Goal: Task Accomplishment & Management: Manage account settings

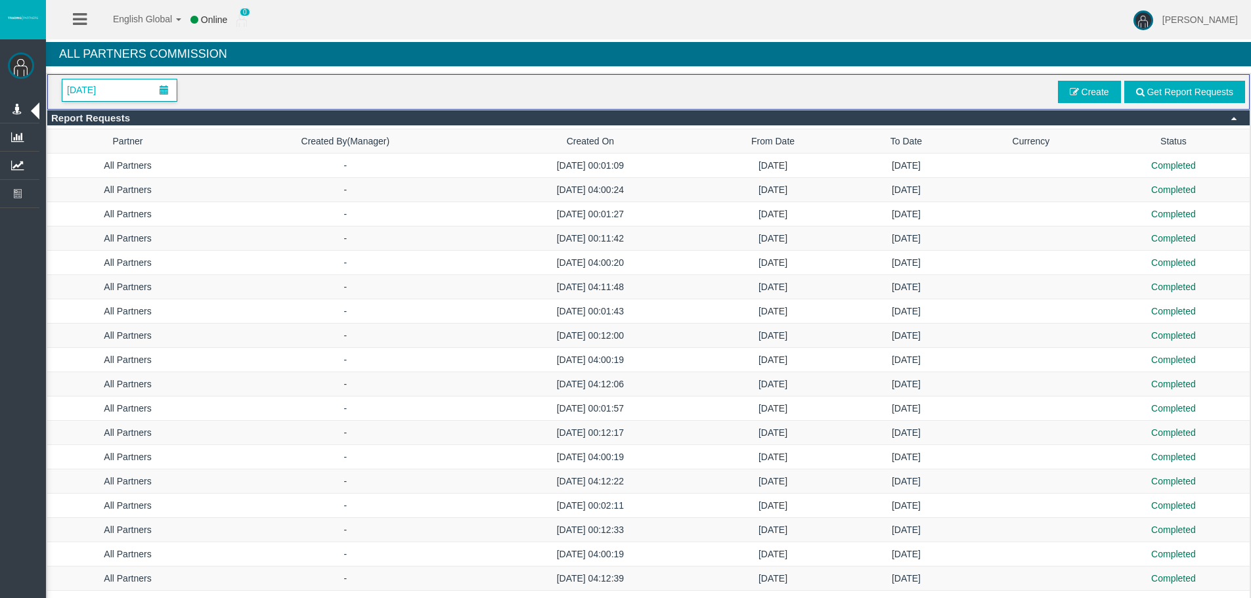
click at [100, 86] on span "[DATE]" at bounding box center [81, 90] width 37 height 18
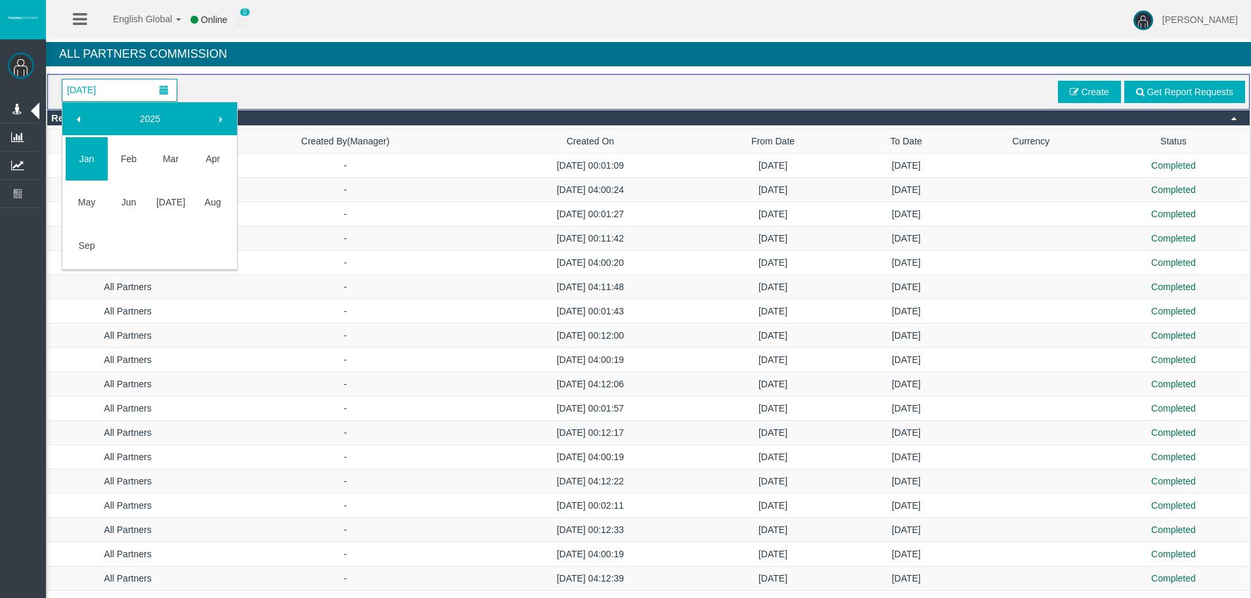
click at [102, 242] on link "Sep" at bounding box center [87, 246] width 42 height 24
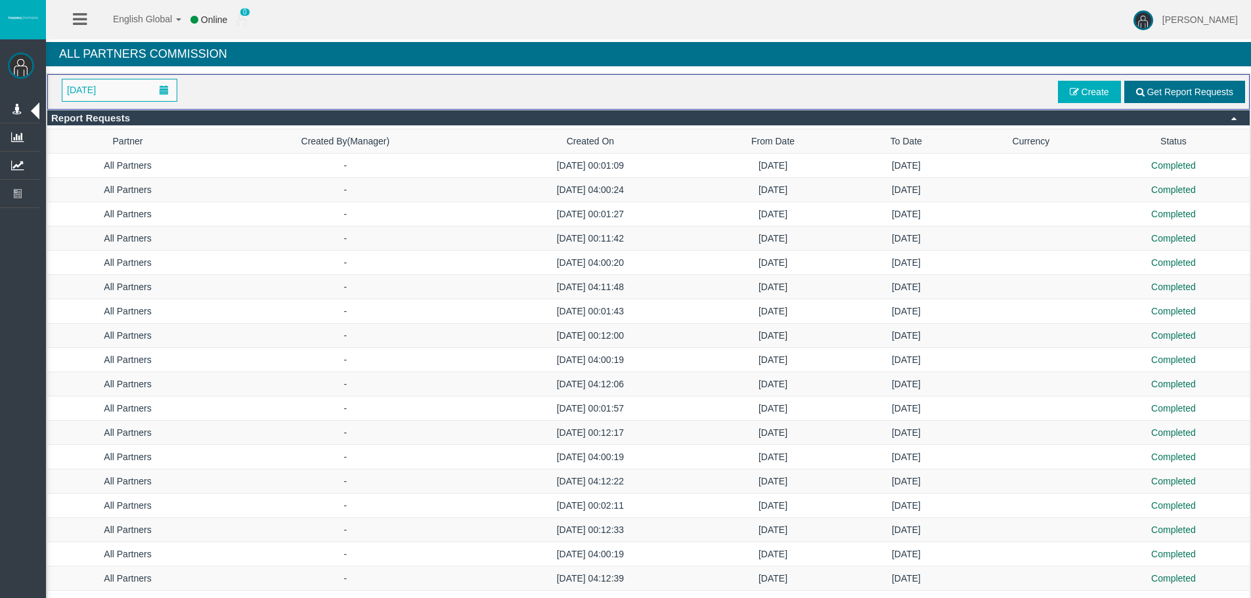
click at [1211, 89] on span "Get Report Requests" at bounding box center [1189, 92] width 87 height 11
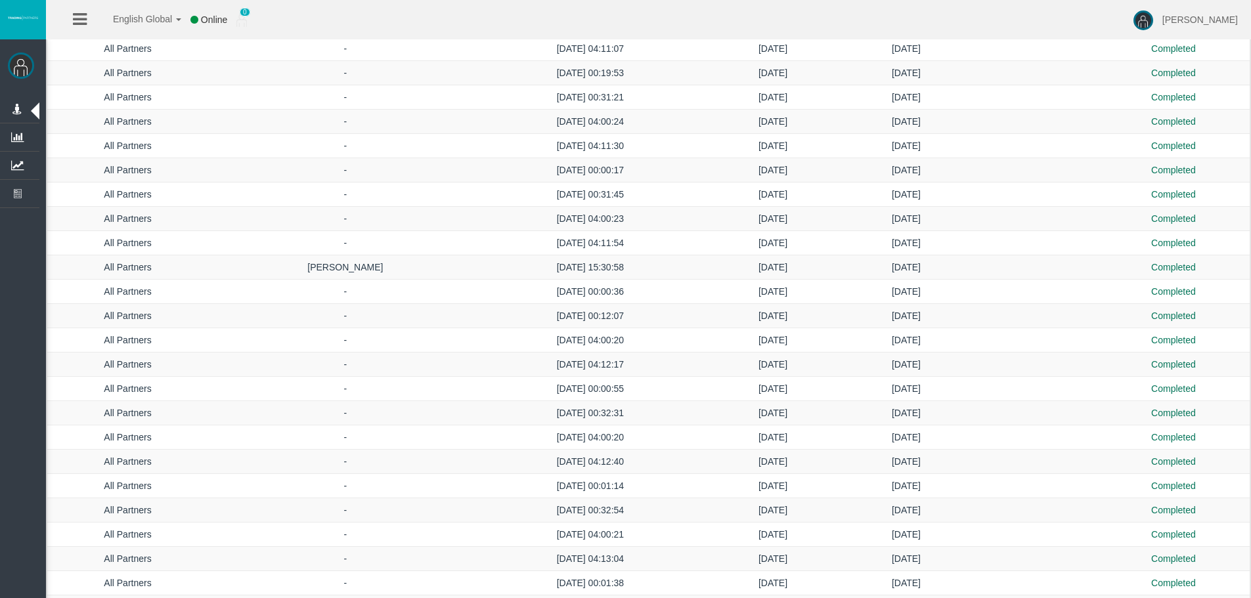
scroll to position [2415, 0]
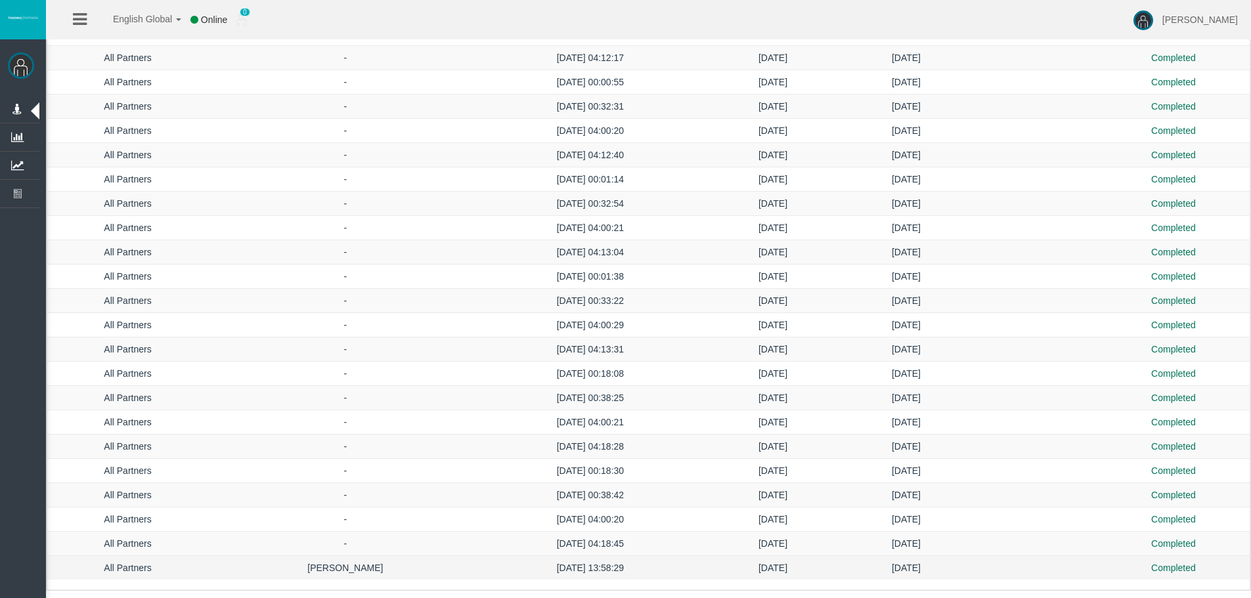
click at [890, 569] on td "[DATE]" at bounding box center [906, 568] width 117 height 24
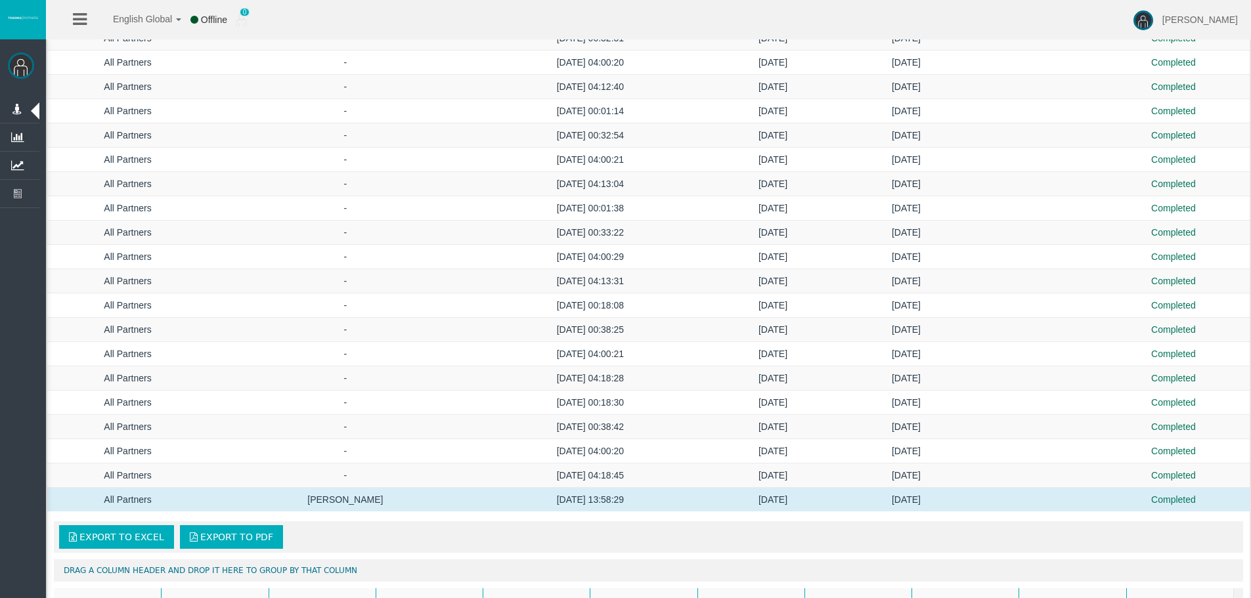
scroll to position [2622, 0]
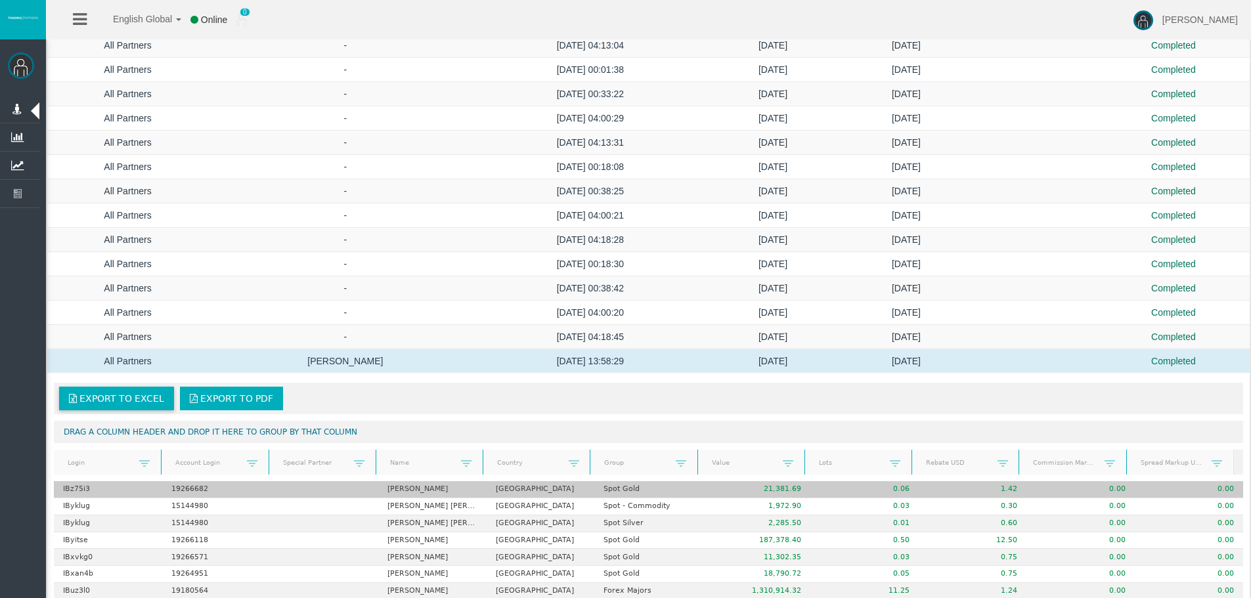
drag, startPoint x: 129, startPoint y: 395, endPoint x: 255, endPoint y: 496, distance: 161.6
click at [129, 395] on span "Export to Excel" at bounding box center [121, 398] width 85 height 11
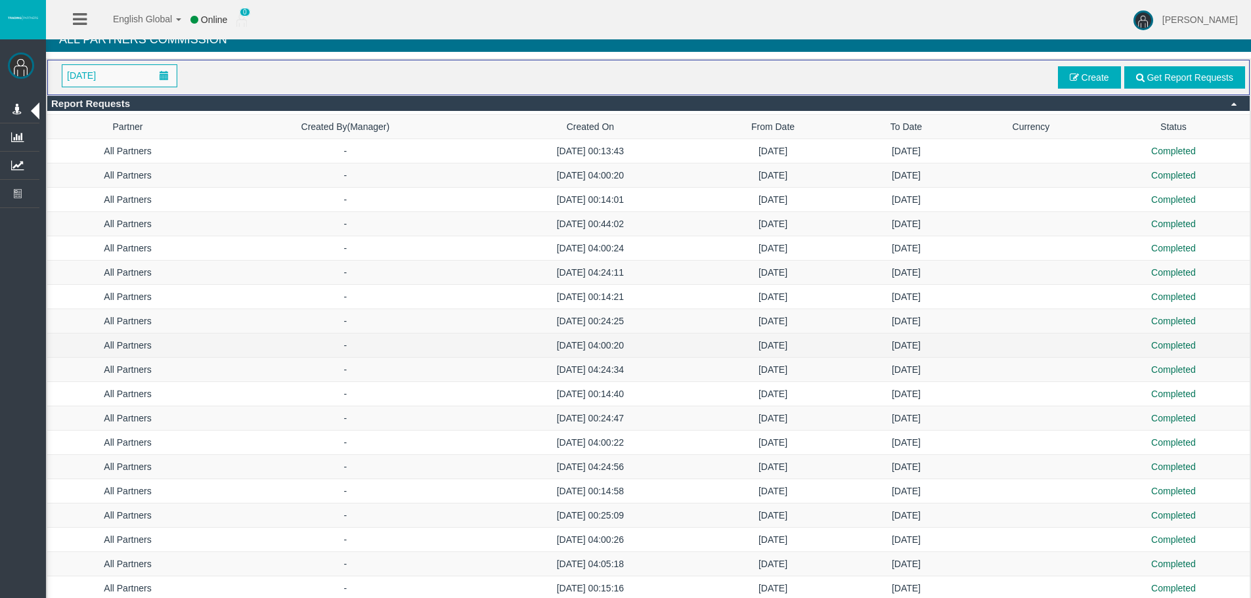
scroll to position [0, 0]
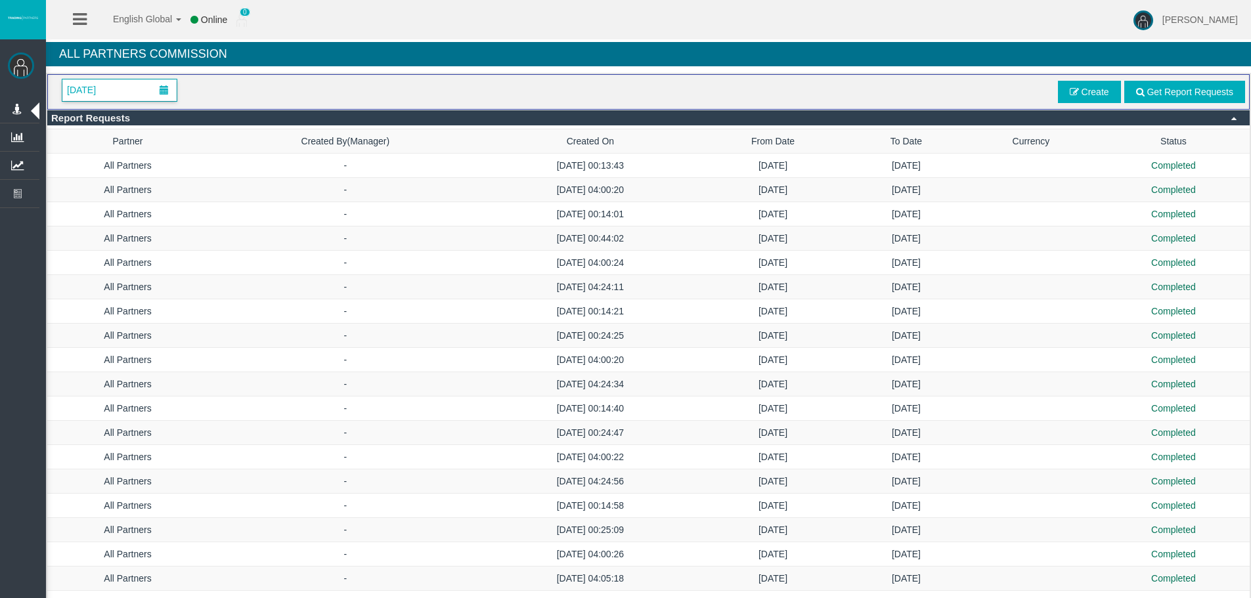
click at [100, 83] on span "[DATE]" at bounding box center [81, 90] width 37 height 18
click at [1101, 95] on span "Create" at bounding box center [1095, 92] width 28 height 11
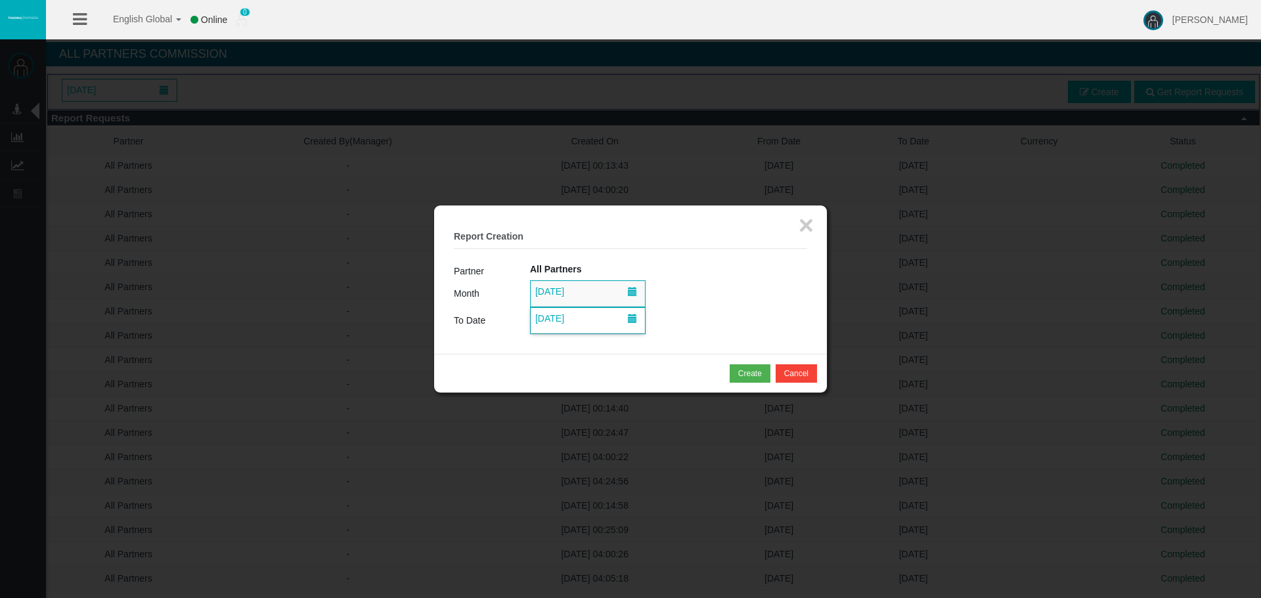
click at [597, 322] on span "[DATE]" at bounding box center [587, 321] width 114 height 26
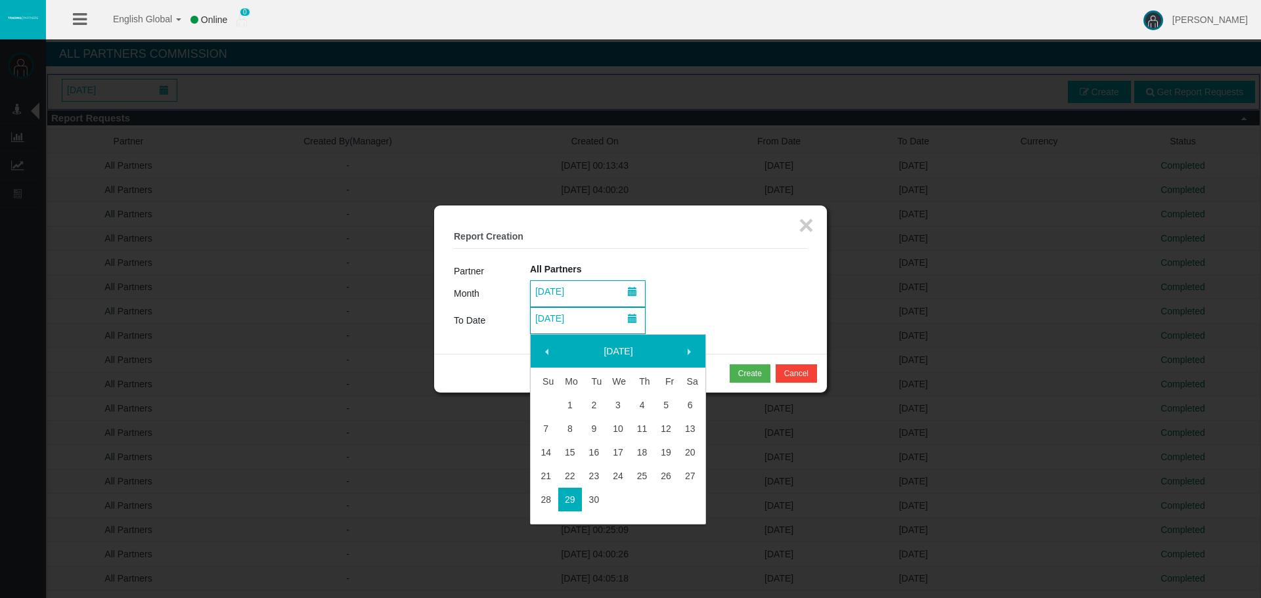
click at [586, 305] on span "[DATE]" at bounding box center [587, 294] width 114 height 26
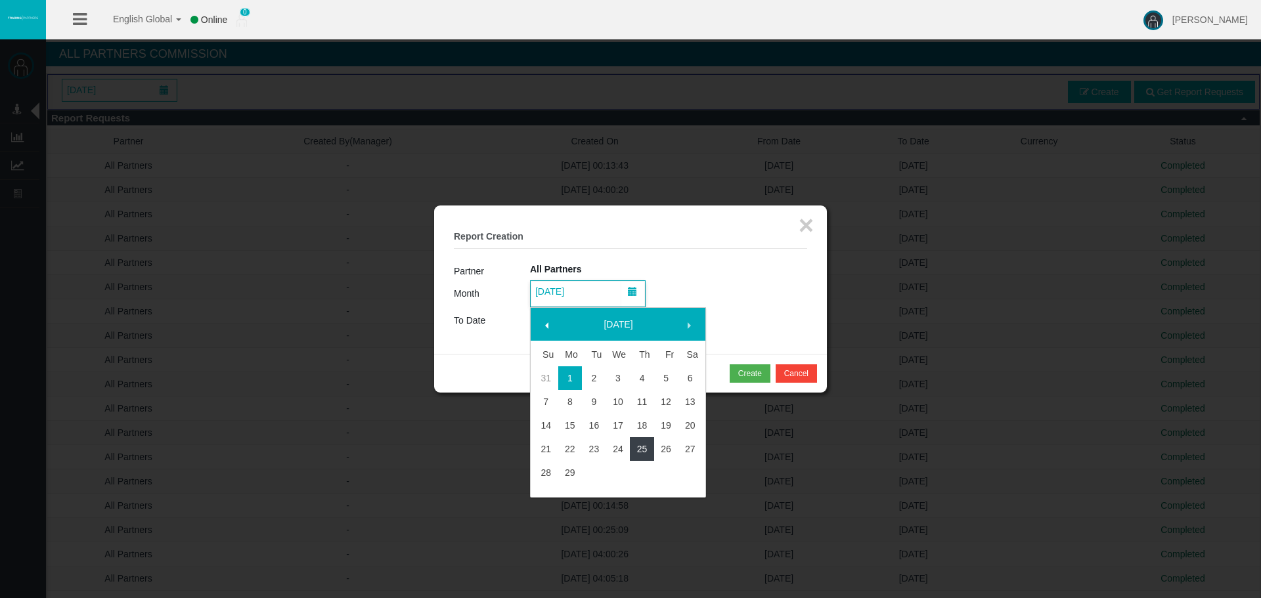
click at [637, 444] on link "25" at bounding box center [642, 449] width 24 height 24
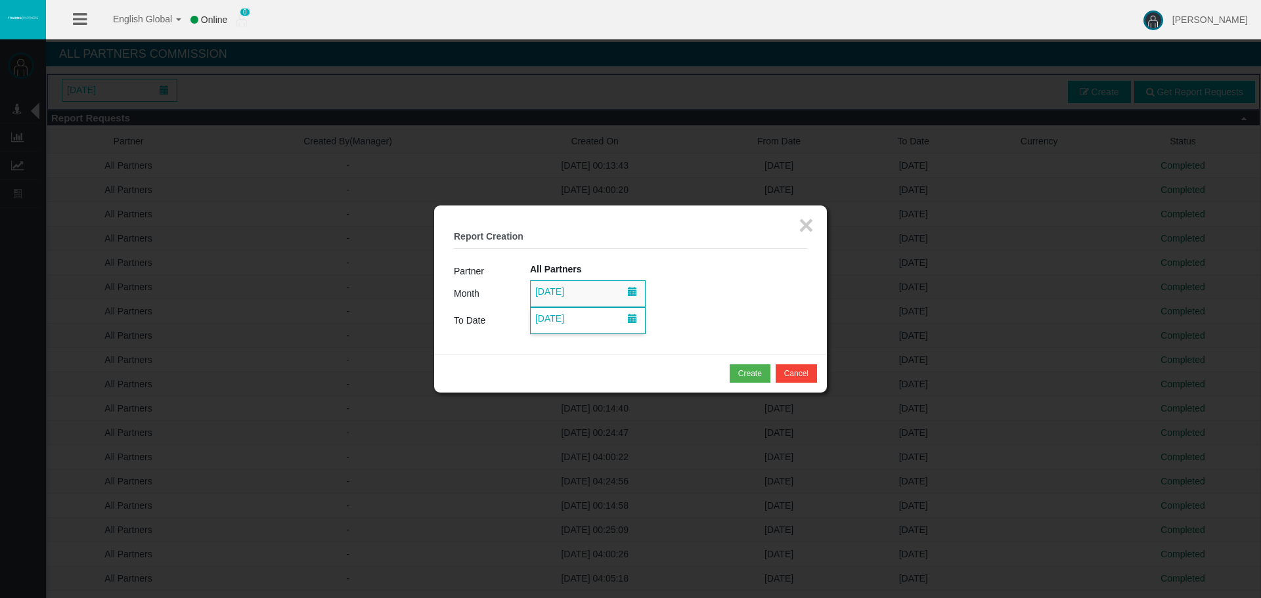
click at [553, 316] on span "[DATE]" at bounding box center [549, 318] width 37 height 18
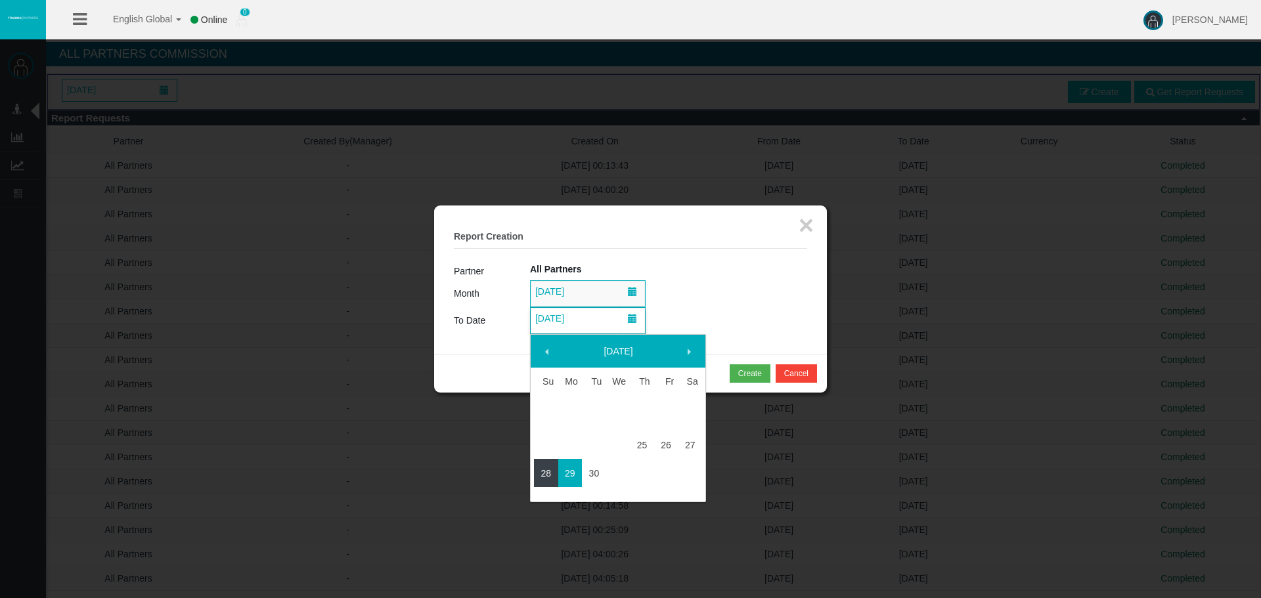
click at [546, 473] on link "28" at bounding box center [546, 474] width 24 height 24
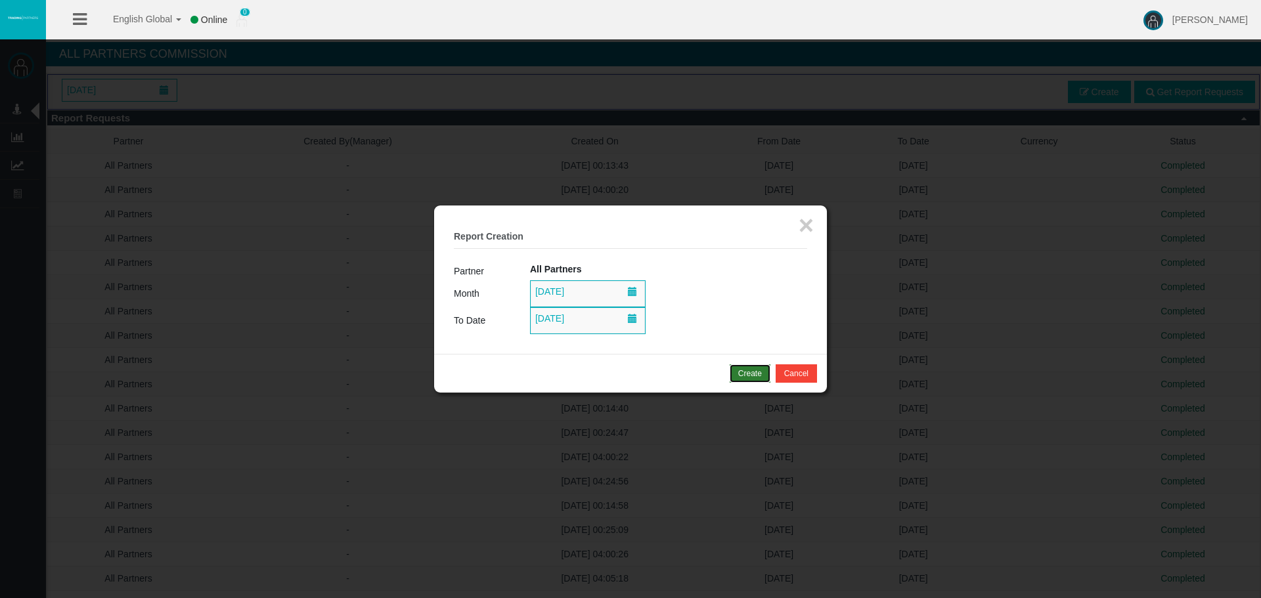
click at [748, 378] on div "Create" at bounding box center [750, 374] width 24 height 12
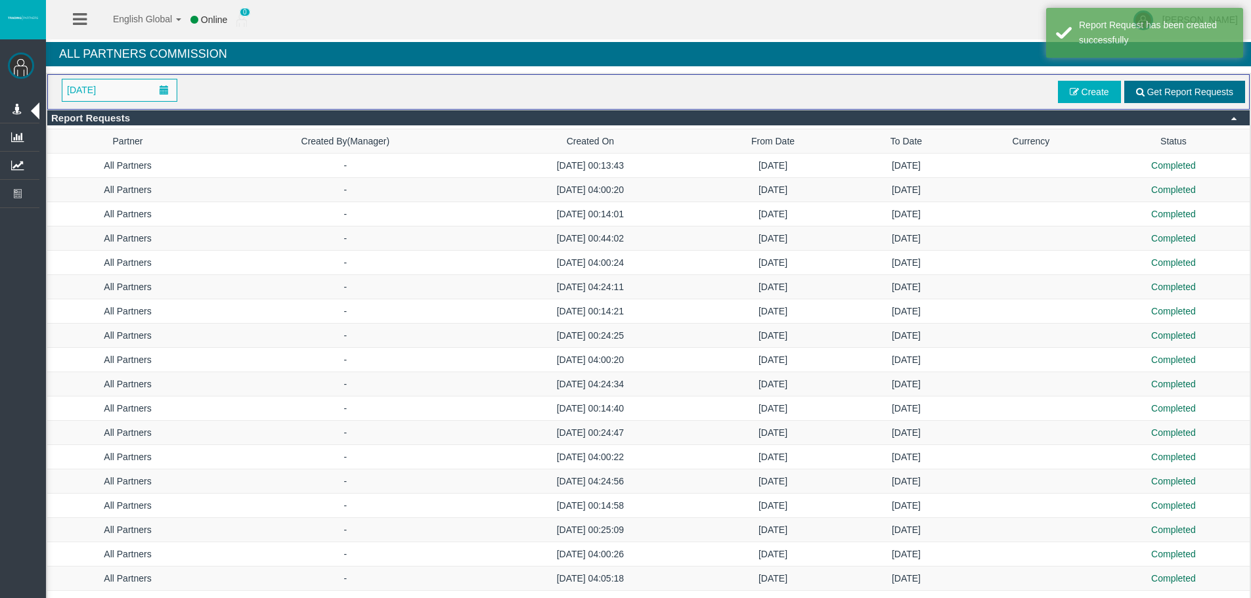
click at [1166, 88] on span "Get Report Requests" at bounding box center [1189, 92] width 87 height 11
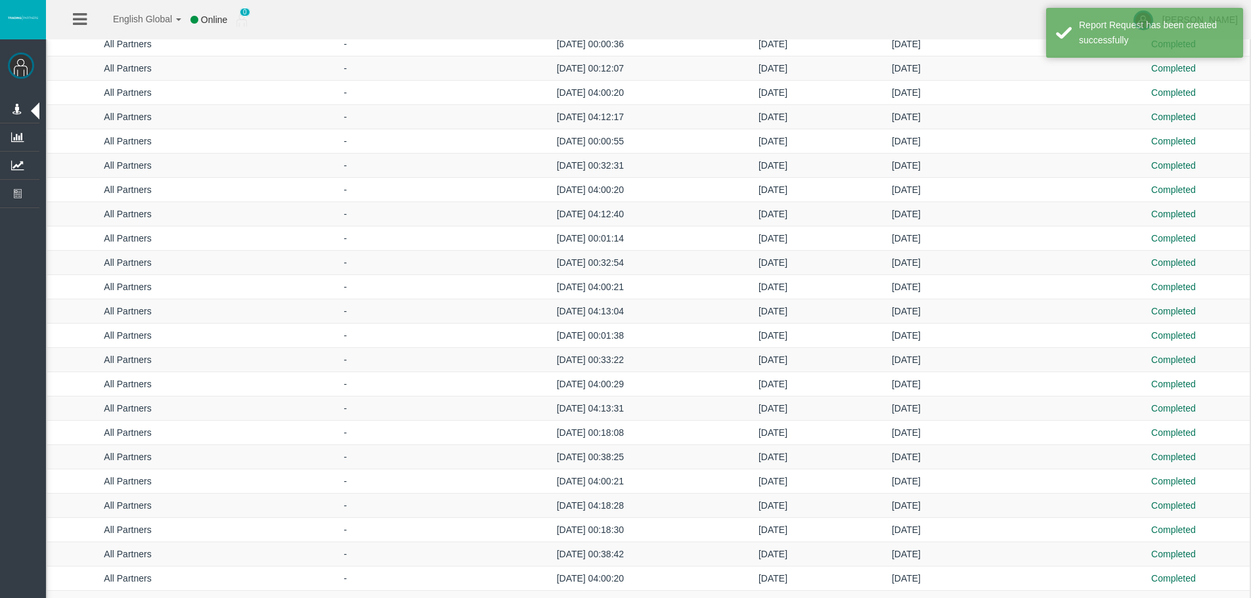
scroll to position [2440, 0]
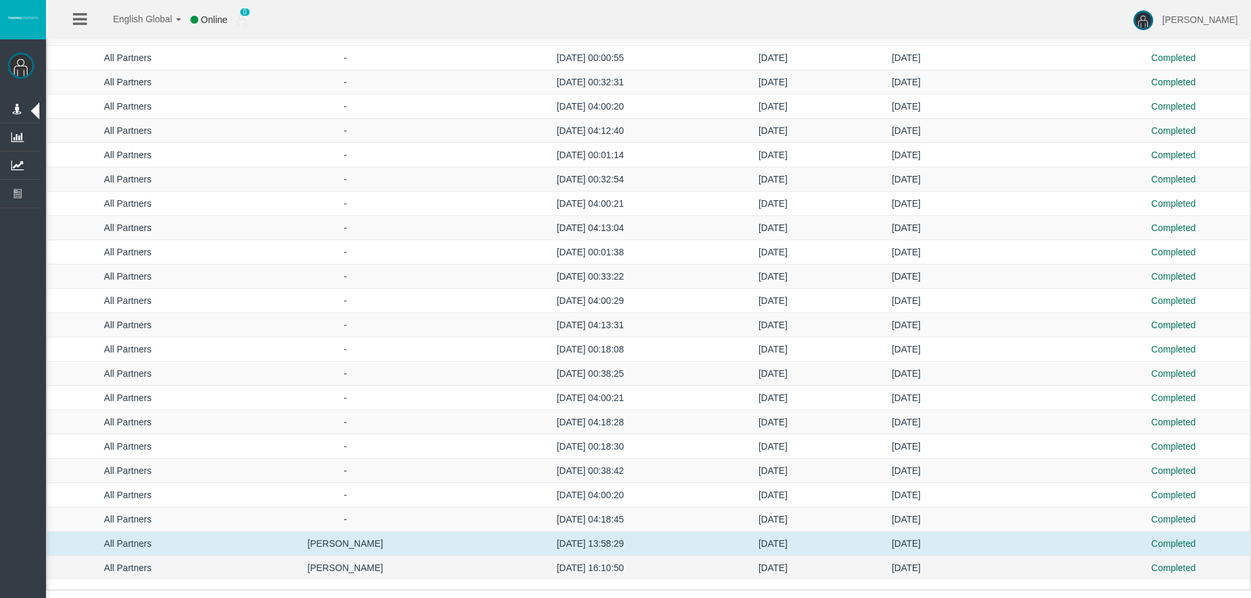
click at [646, 574] on td "[DATE] 16:10:50" at bounding box center [590, 568] width 215 height 24
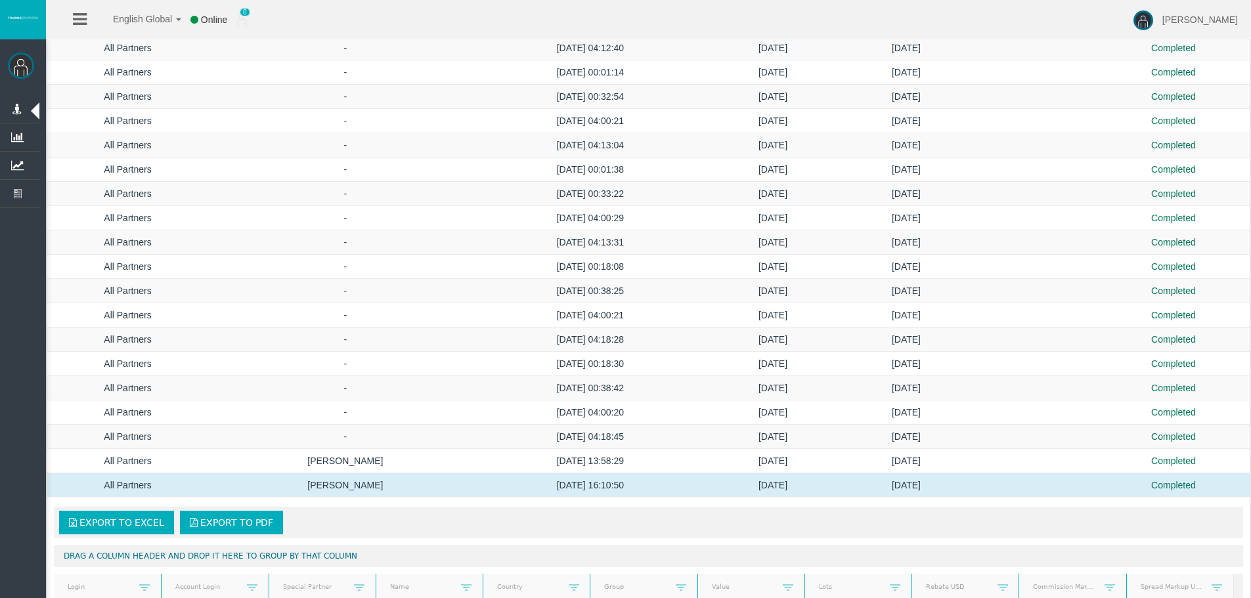
scroll to position [2571, 0]
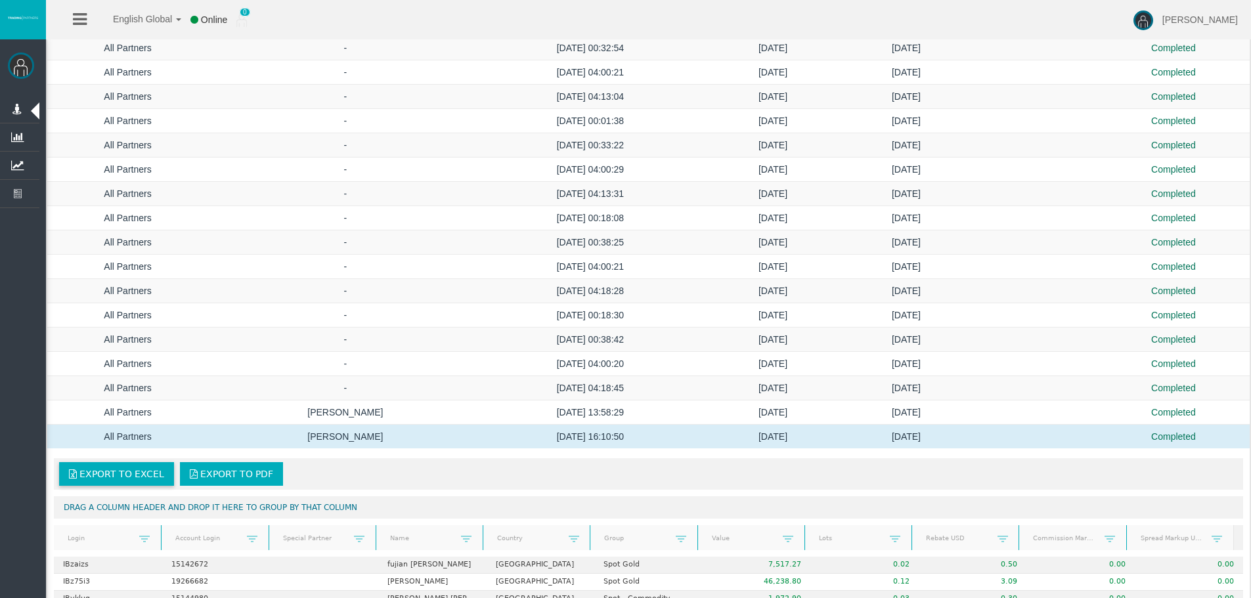
click at [142, 477] on span "Export to Excel" at bounding box center [121, 474] width 85 height 11
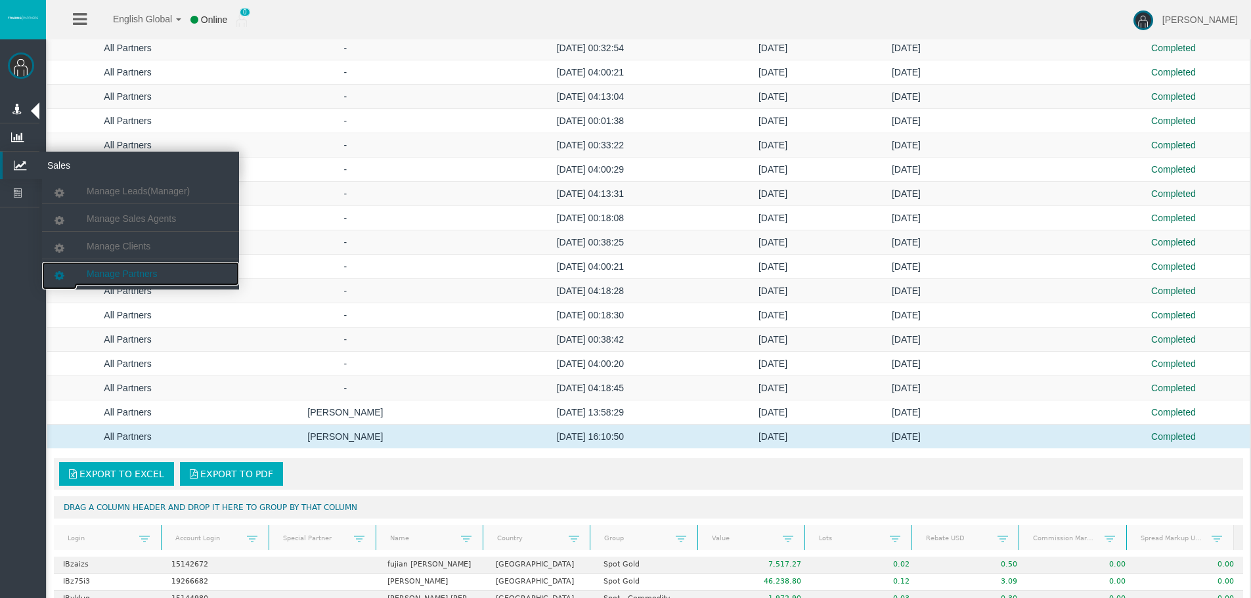
click at [131, 270] on span "Manage Partners" at bounding box center [122, 274] width 70 height 11
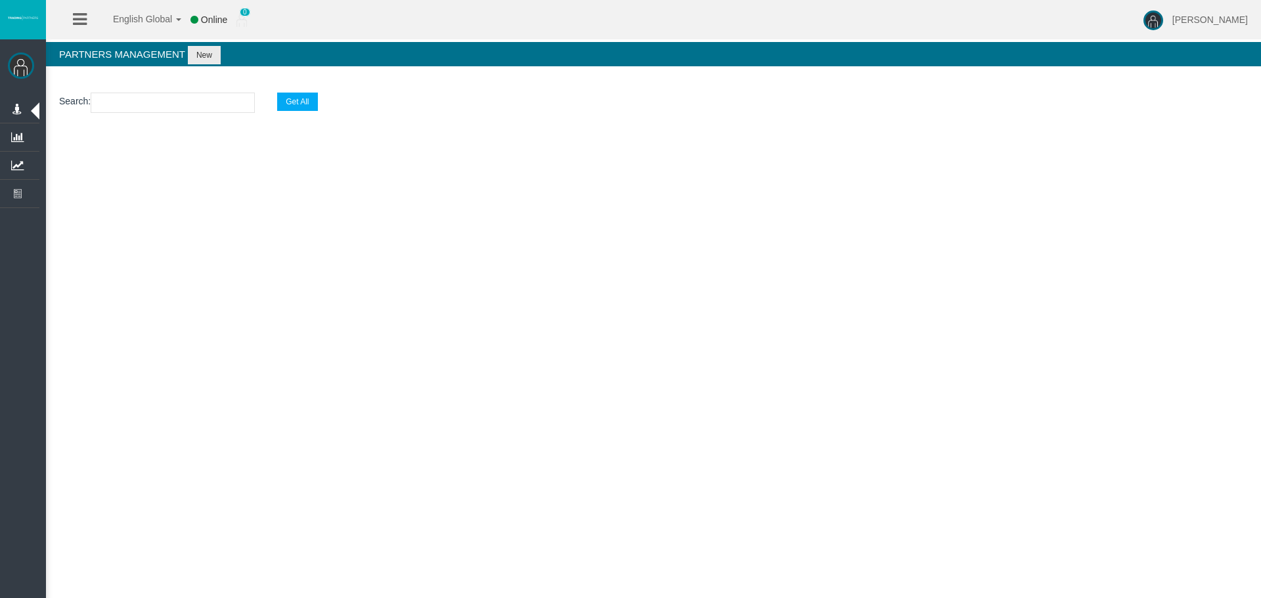
click at [141, 103] on input "text" at bounding box center [173, 103] width 164 height 20
paste input "IBcdim3"
type input "IBcdim3"
select select "25"
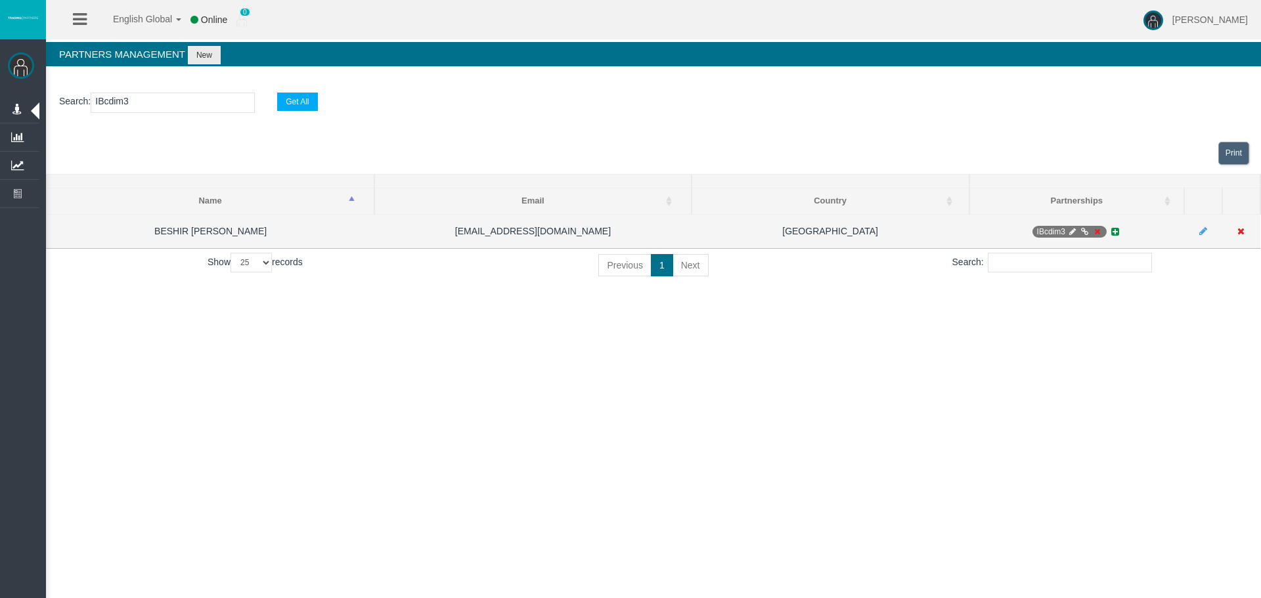
type input "IBcdim3"
click at [1071, 232] on icon at bounding box center [1072, 232] width 10 height 8
select select "0"
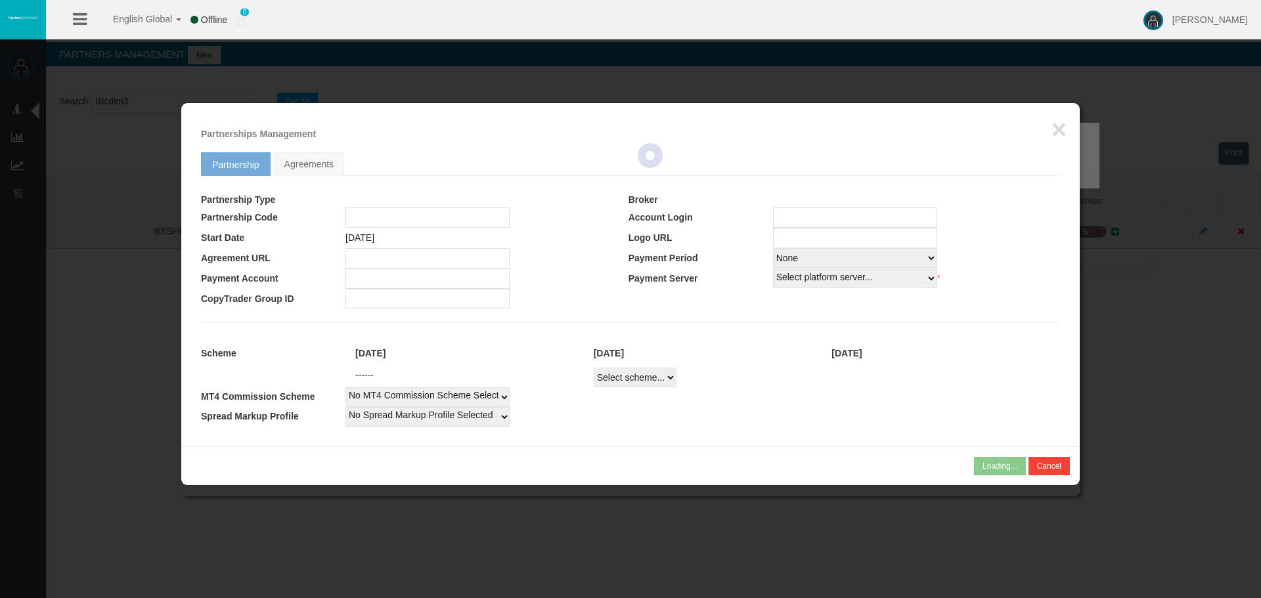
type input "IBcdim3"
type input "19251039"
select select "1"
type input "19251039"
select select "1"
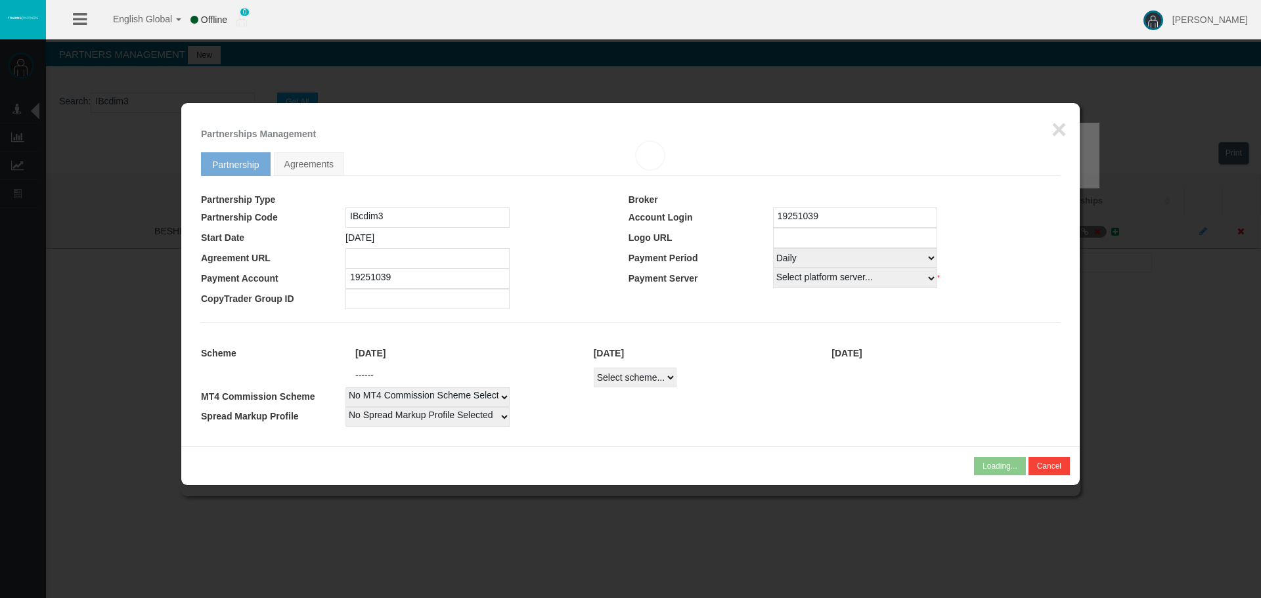
select select
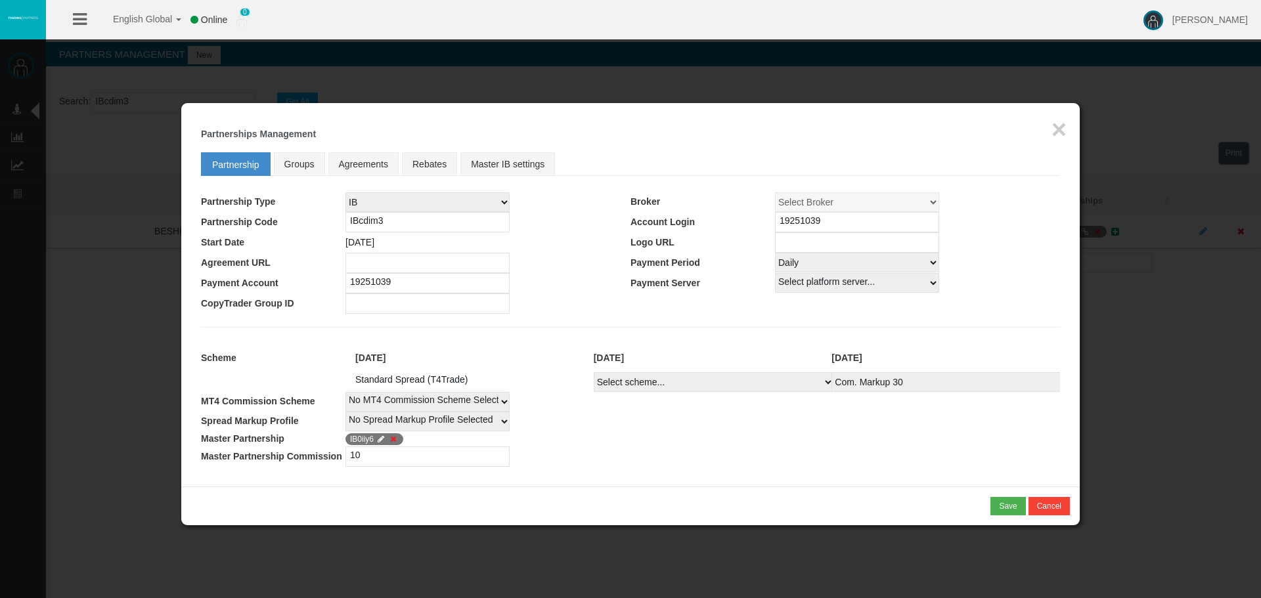
click at [1068, 127] on div "Loading... × Partnerships Management Partnership Groups Agreements Rebates Mast…" at bounding box center [630, 294] width 898 height 383
click at [1060, 129] on button "×" at bounding box center [1058, 129] width 15 height 26
